Goal: Information Seeking & Learning: Learn about a topic

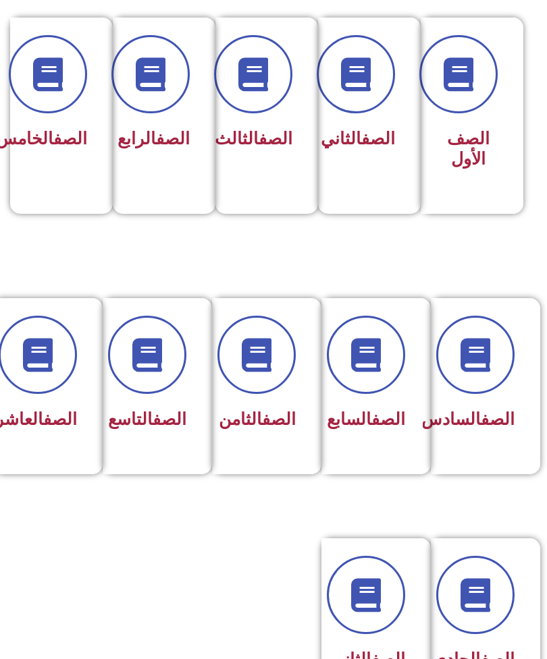
scroll to position [346, 0]
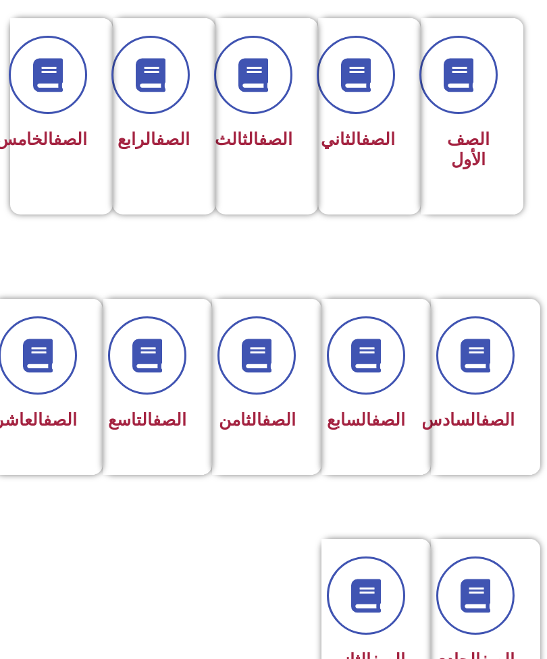
click at [47, 422] on link "الصف" at bounding box center [60, 420] width 34 height 20
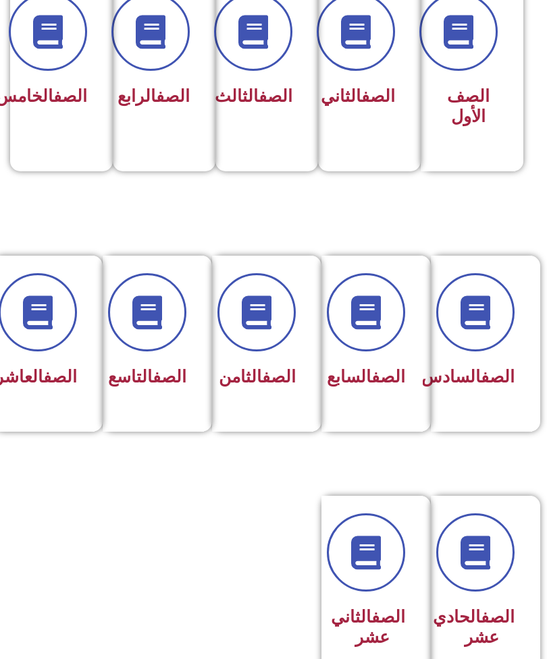
click at [44, 387] on span "الصف العاشر" at bounding box center [36, 377] width 82 height 20
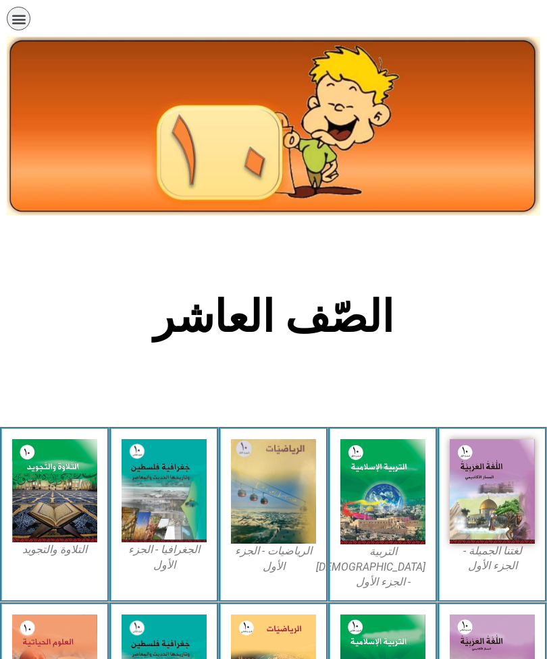
click at [382, 499] on img at bounding box center [382, 492] width 85 height 106
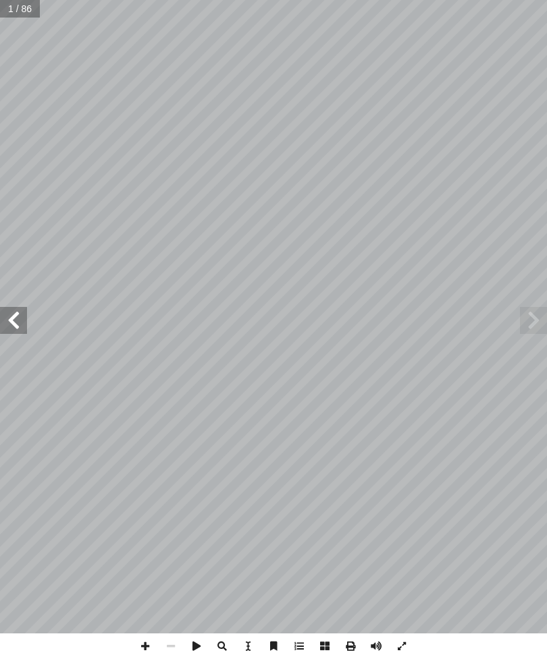
click at [27, 12] on input "text" at bounding box center [20, 9] width 40 height 18
type input "**"
click at [11, 323] on span at bounding box center [13, 320] width 27 height 27
click at [13, 319] on span at bounding box center [13, 320] width 27 height 27
click at [10, 317] on span at bounding box center [13, 320] width 27 height 27
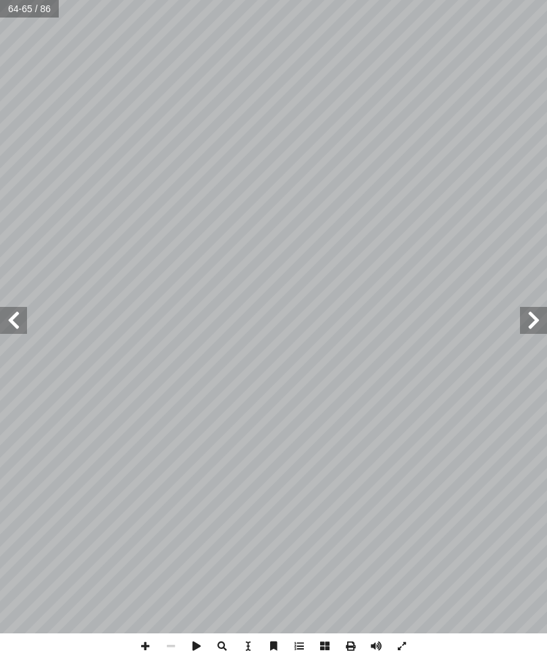
click at [528, 316] on span at bounding box center [533, 320] width 27 height 27
click at [27, 5] on input "text" at bounding box center [24, 9] width 49 height 18
type input "**"
click at [536, 308] on span at bounding box center [533, 320] width 27 height 27
click at [19, 322] on span at bounding box center [13, 320] width 27 height 27
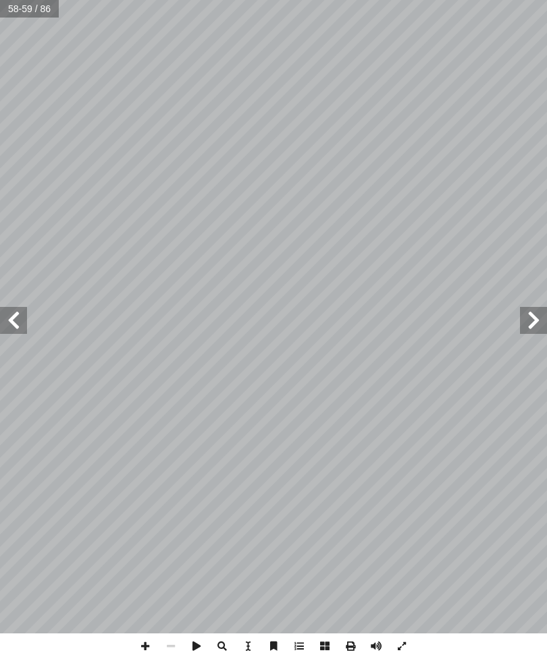
click at [11, 326] on span at bounding box center [13, 320] width 27 height 27
click at [537, 314] on span at bounding box center [533, 320] width 27 height 27
click at [536, 310] on span at bounding box center [533, 320] width 27 height 27
click at [9, 317] on span at bounding box center [13, 320] width 27 height 27
click at [15, 319] on span at bounding box center [13, 320] width 27 height 27
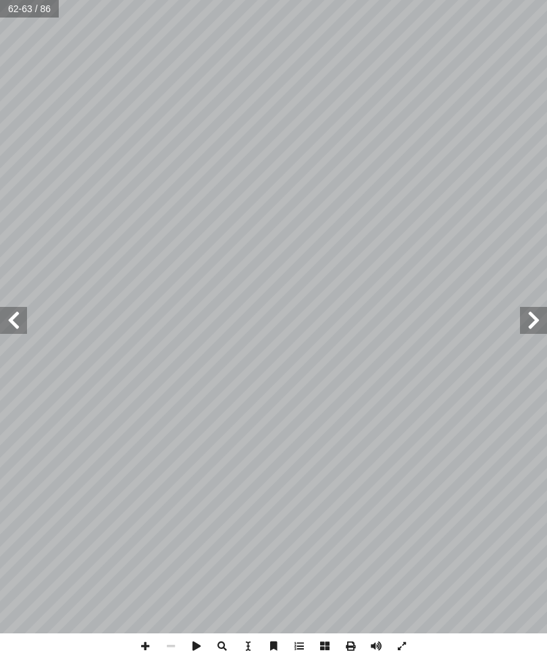
click at [9, 317] on span at bounding box center [13, 320] width 27 height 27
click at [8, 317] on span at bounding box center [13, 320] width 27 height 27
click at [528, 318] on span at bounding box center [533, 320] width 27 height 27
click at [16, 321] on span at bounding box center [13, 320] width 27 height 27
click at [528, 323] on span at bounding box center [533, 320] width 27 height 27
